Goal: Task Accomplishment & Management: Manage account settings

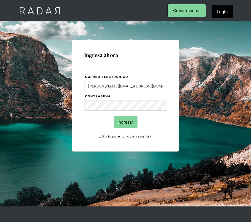
click at [127, 123] on input "Ingresar" at bounding box center [126, 122] width 24 height 12
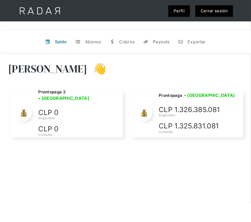
click at [131, 63] on div "[PERSON_NAME] 👋" at bounding box center [125, 73] width 235 height 32
click at [219, 7] on link "Cerrar sesión" at bounding box center [214, 10] width 38 height 11
